Goal: Check status

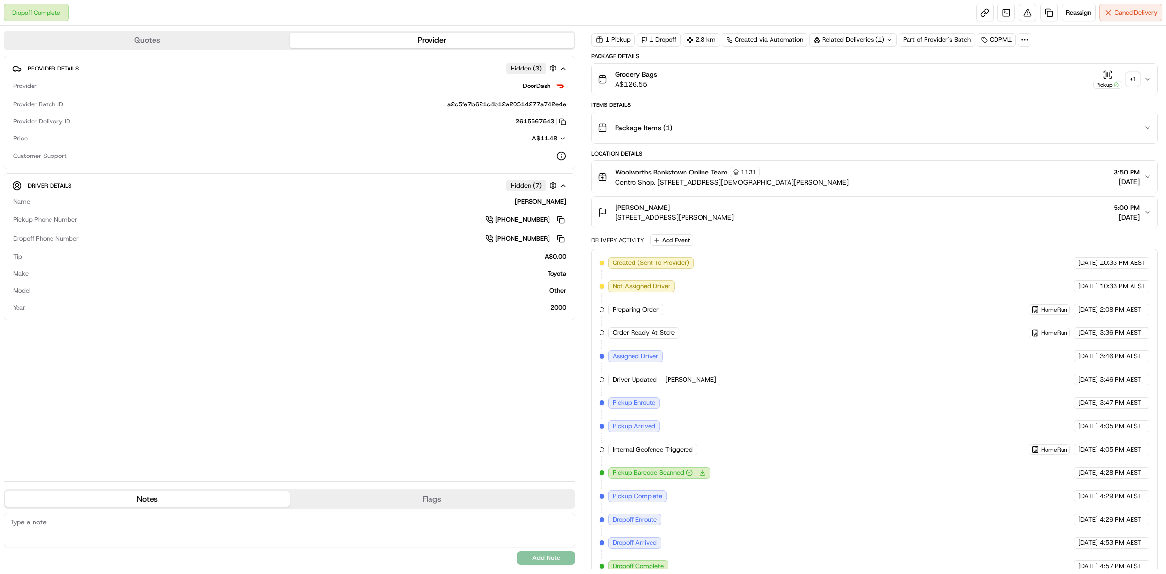
scroll to position [51, 0]
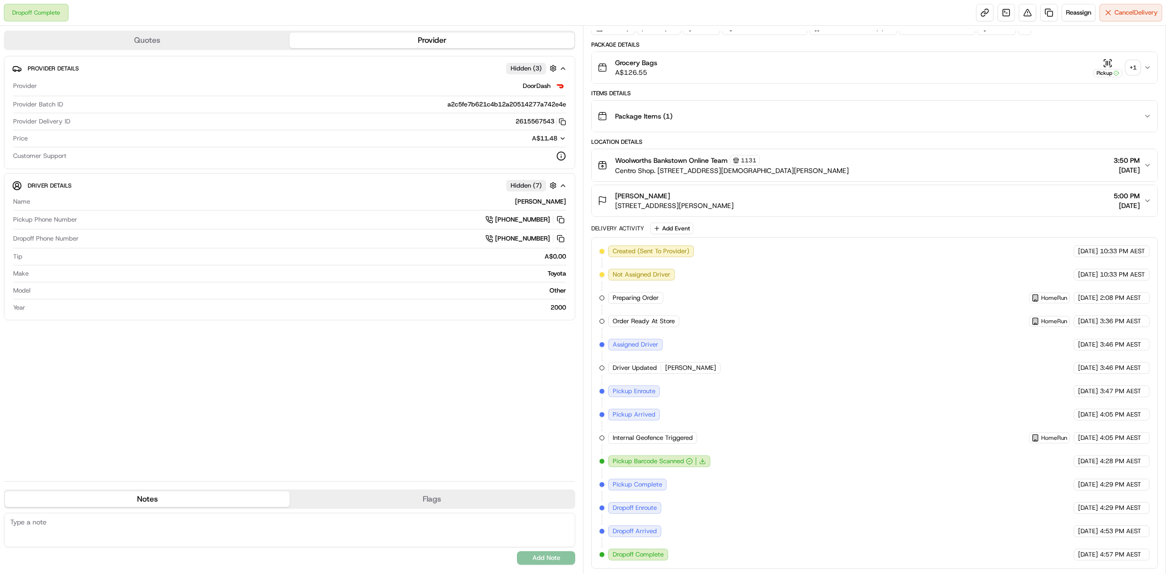
click at [1147, 64] on icon "button" at bounding box center [1148, 68] width 8 height 8
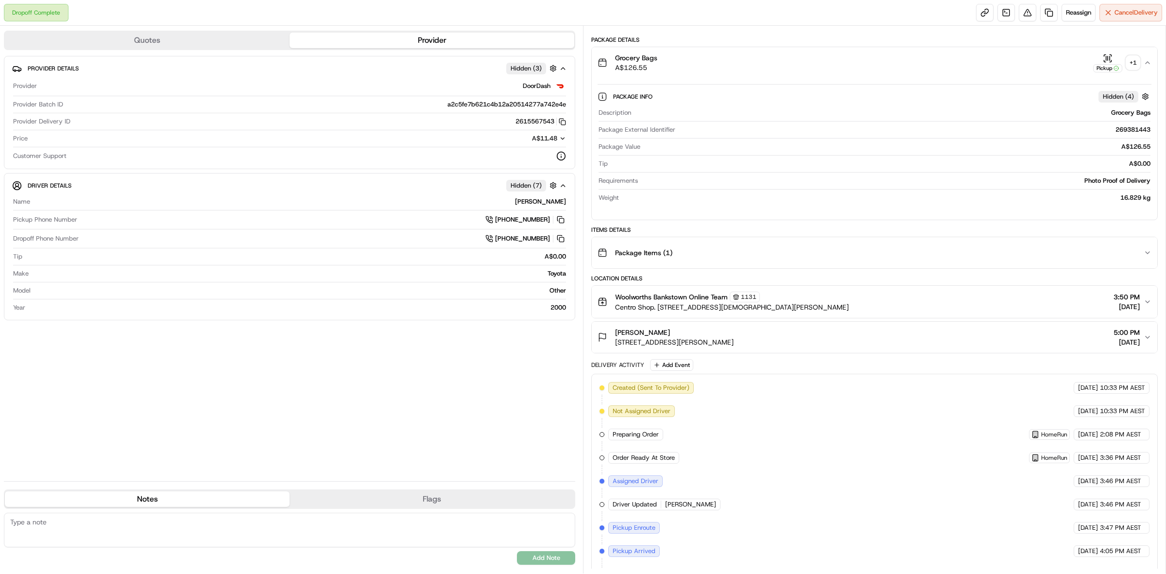
click at [1145, 64] on icon "button" at bounding box center [1148, 63] width 8 height 8
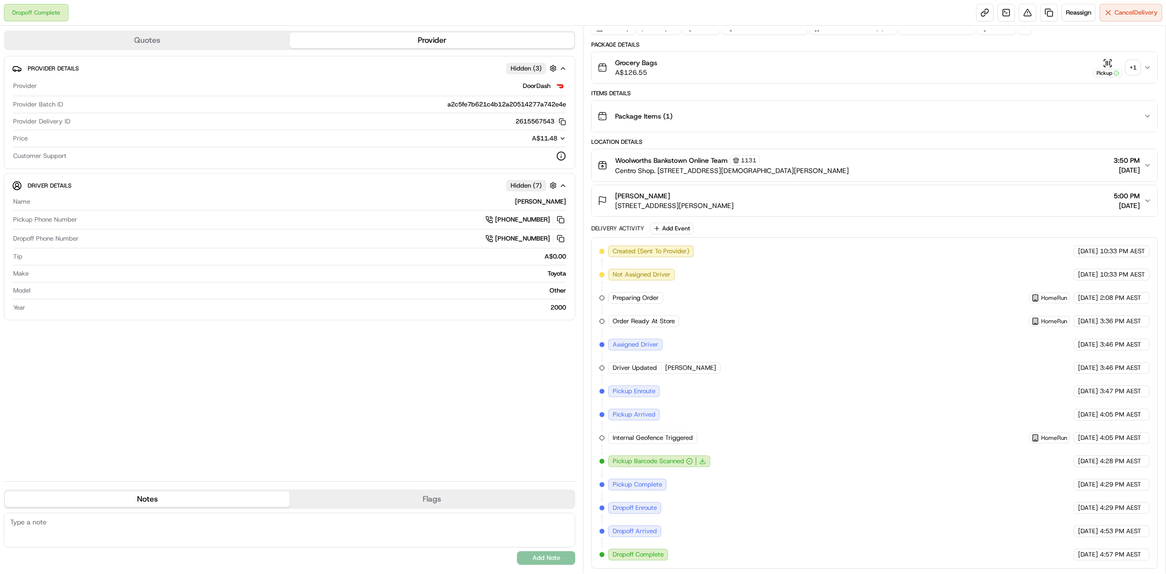
scroll to position [0, 0]
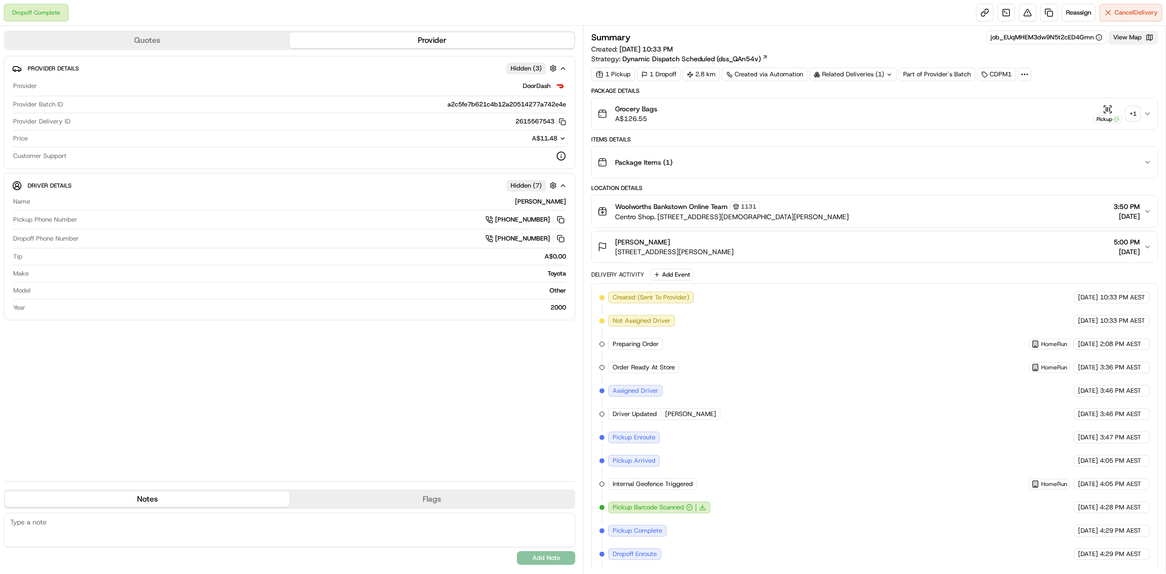
click at [1139, 39] on button "View Map" at bounding box center [1133, 38] width 49 height 14
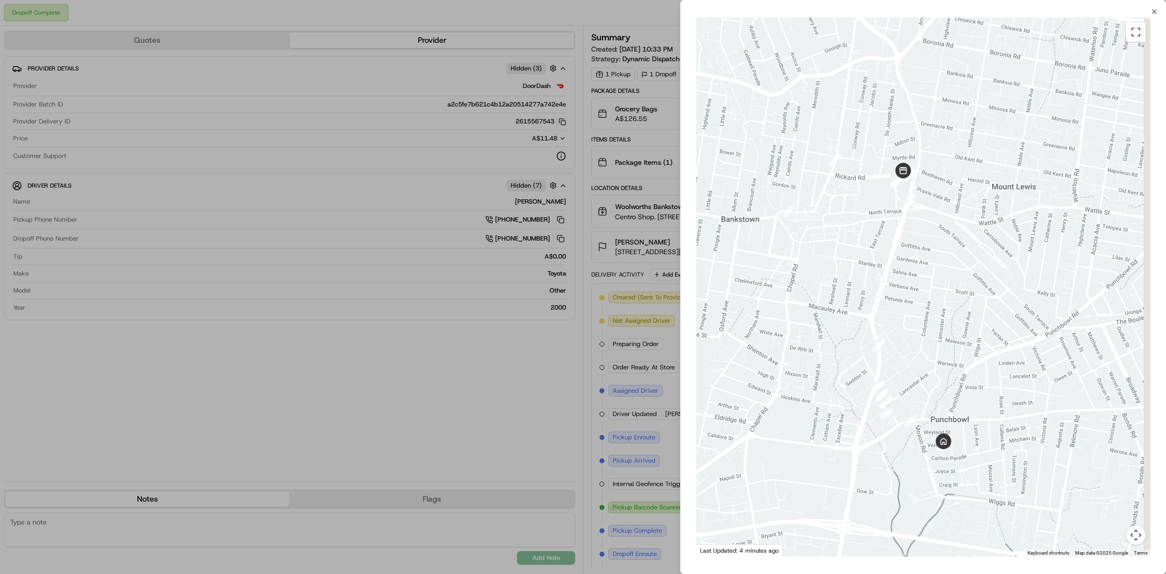
drag, startPoint x: 1054, startPoint y: 344, endPoint x: 885, endPoint y: 361, distance: 170.0
click at [885, 361] on div at bounding box center [923, 286] width 454 height 539
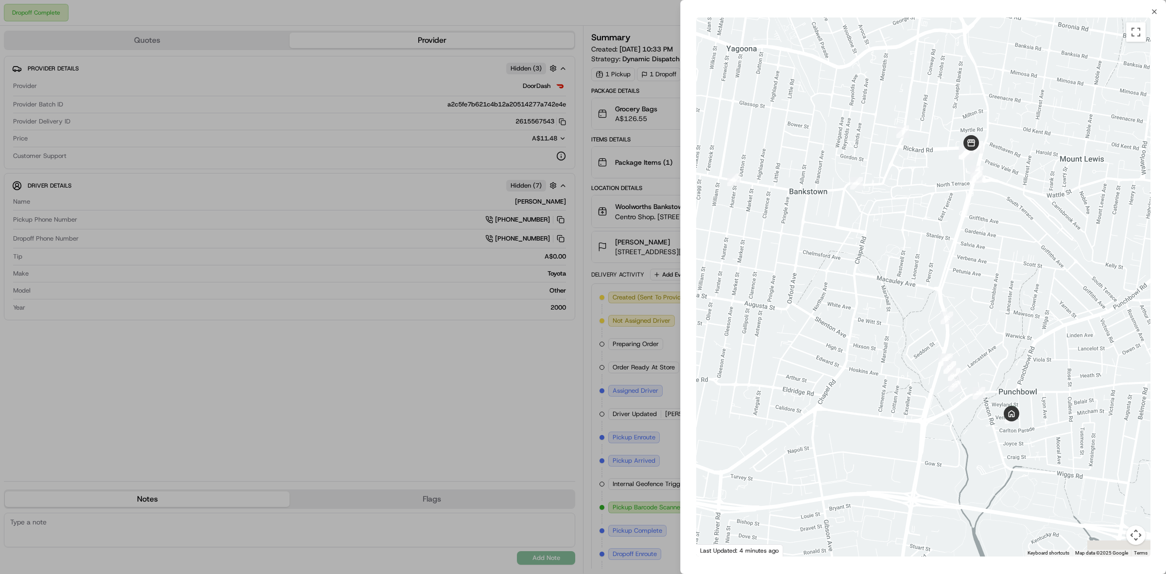
drag, startPoint x: 904, startPoint y: 338, endPoint x: 973, endPoint y: 310, distance: 74.8
click at [973, 310] on div at bounding box center [923, 286] width 454 height 539
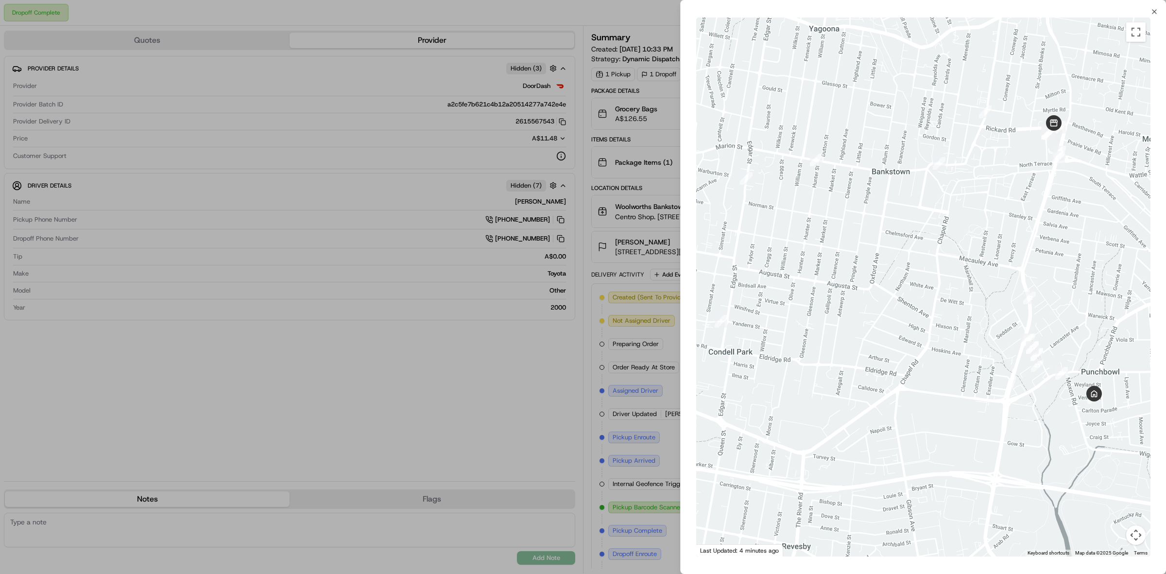
drag, startPoint x: 933, startPoint y: 295, endPoint x: 1019, endPoint y: 275, distance: 87.3
click at [1019, 275] on div at bounding box center [923, 286] width 454 height 539
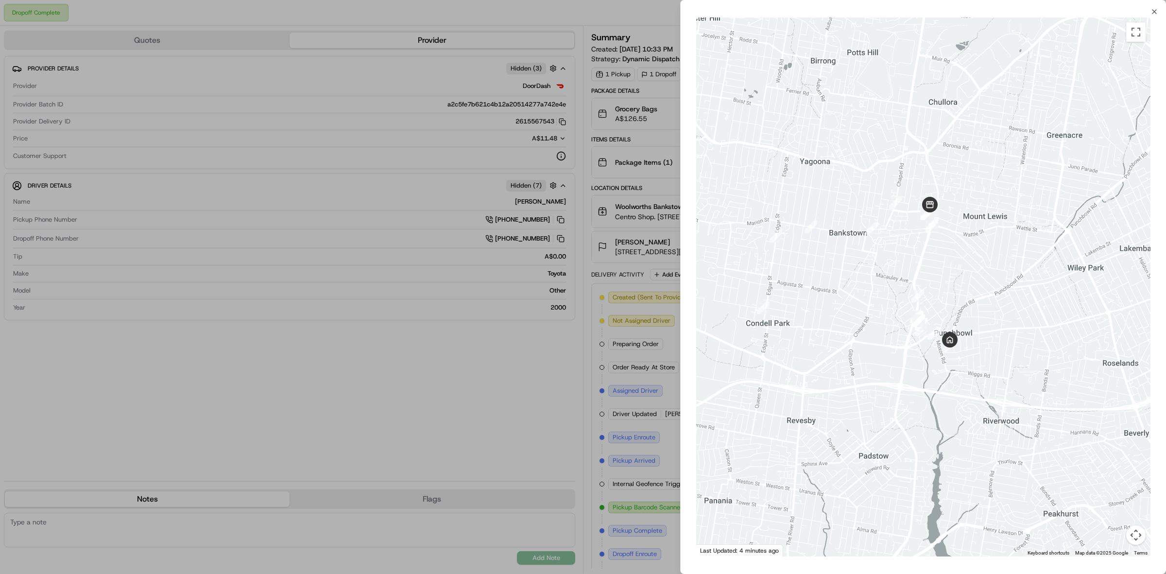
drag, startPoint x: 982, startPoint y: 309, endPoint x: 889, endPoint y: 312, distance: 92.4
click at [889, 312] on div at bounding box center [923, 286] width 454 height 539
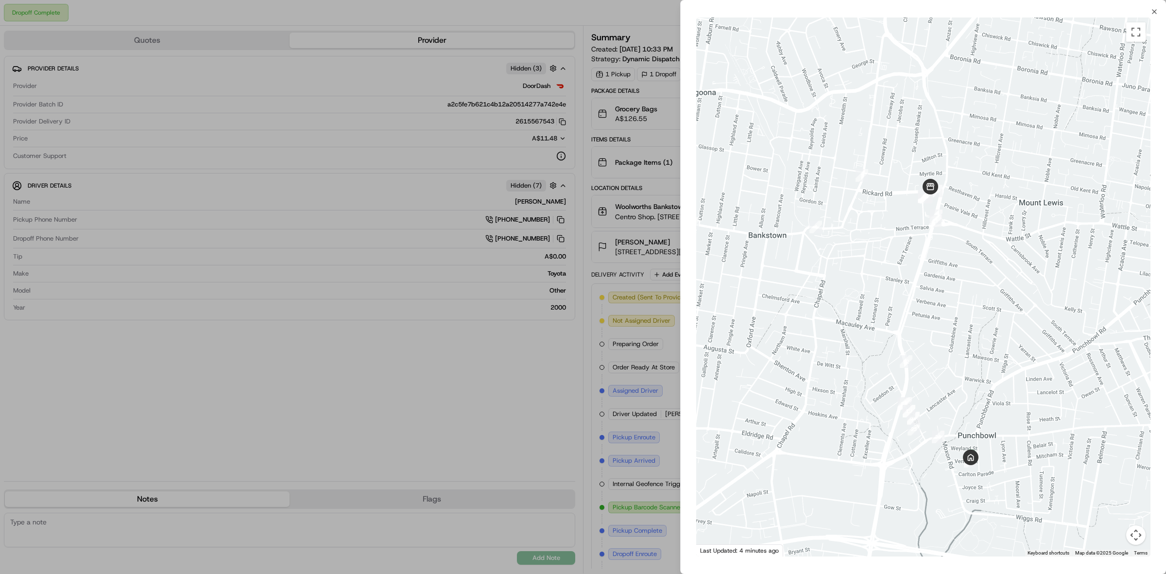
click at [526, 431] on div at bounding box center [583, 287] width 1166 height 574
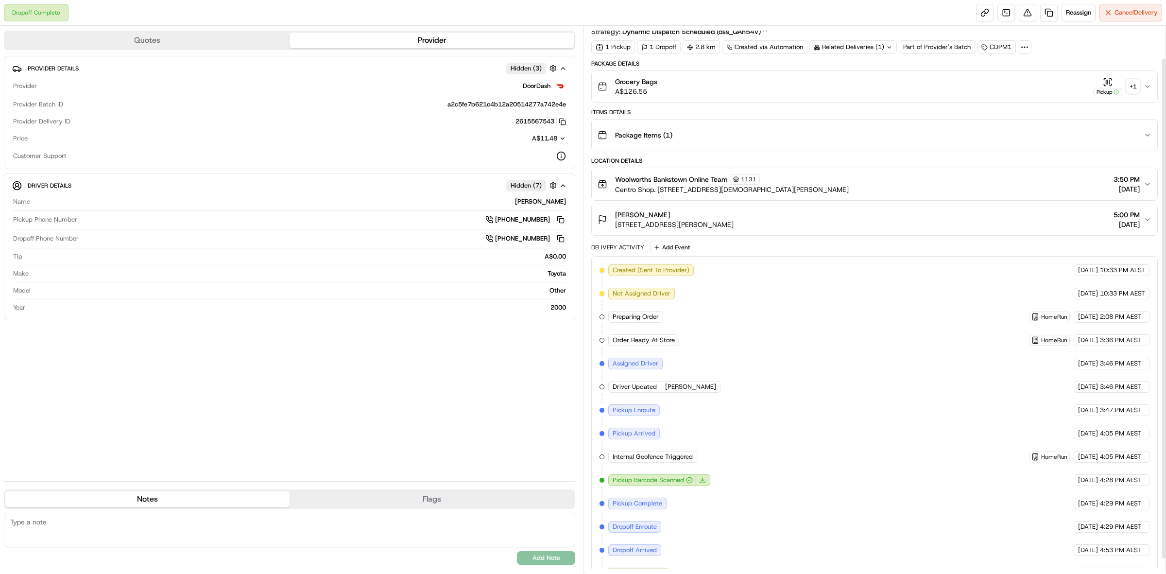
scroll to position [51, 0]
